Goal: Task Accomplishment & Management: Complete application form

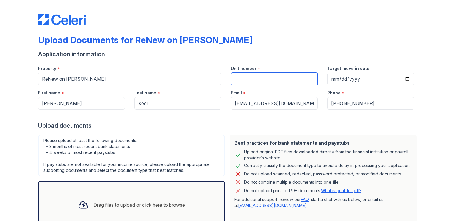
click at [256, 79] on input "Unit number" at bounding box center [274, 79] width 87 height 12
type input "205"
click at [231, 51] on div "Application information" at bounding box center [228, 54] width 381 height 8
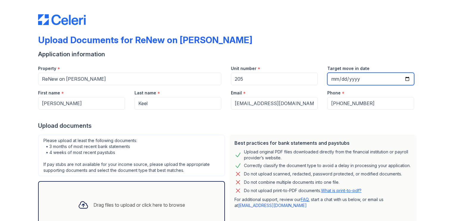
click at [364, 82] on input "Target move in date" at bounding box center [370, 79] width 87 height 12
click at [404, 78] on input "Target move in date" at bounding box center [370, 79] width 87 height 12
type input "[DATE]"
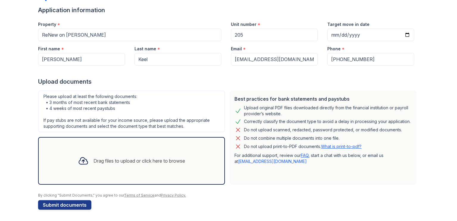
click at [136, 160] on div "Drag files to upload or click here to browse" at bounding box center [139, 160] width 92 height 7
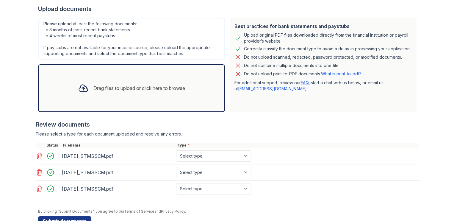
scroll to position [132, 0]
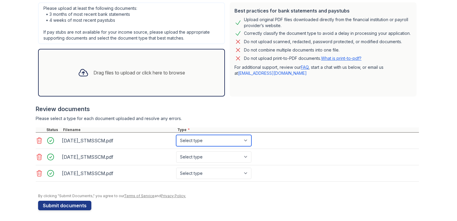
click at [211, 139] on select "Select type Paystub Bank Statement Offer Letter Tax Documents Benefit Award Let…" at bounding box center [213, 140] width 75 height 11
select select "bank_statement"
click at [176, 135] on select "Select type Paystub Bank Statement Offer Letter Tax Documents Benefit Award Let…" at bounding box center [213, 140] width 75 height 11
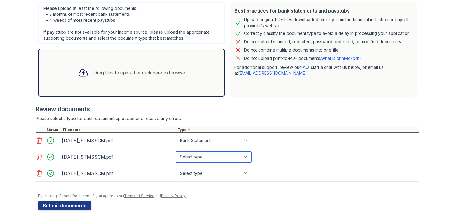
click at [206, 156] on select "Select type Paystub Bank Statement Offer Letter Tax Documents Benefit Award Let…" at bounding box center [213, 156] width 75 height 11
select select "bank_statement"
click at [176, 151] on select "Select type Paystub Bank Statement Offer Letter Tax Documents Benefit Award Let…" at bounding box center [213, 156] width 75 height 11
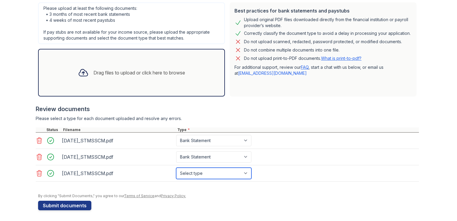
click at [206, 170] on select "Select type Paystub Bank Statement Offer Letter Tax Documents Benefit Award Let…" at bounding box center [213, 172] width 75 height 11
select select "bank_statement"
click at [176, 167] on select "Select type Paystub Bank Statement Offer Letter Tax Documents Benefit Award Let…" at bounding box center [213, 172] width 75 height 11
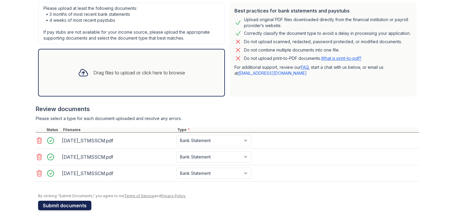
click at [64, 203] on button "Submit documents" at bounding box center [64, 206] width 53 height 10
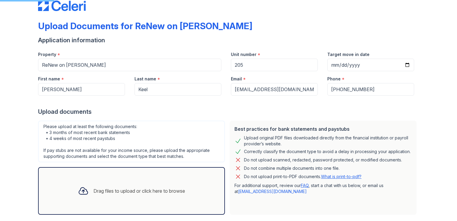
scroll to position [5, 0]
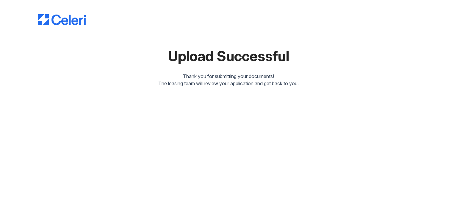
click at [306, 122] on div "Upload Successful Thank you for submitting your documents! The leasing team wil…" at bounding box center [228, 110] width 457 height 221
